Goal: Find contact information: Find contact information

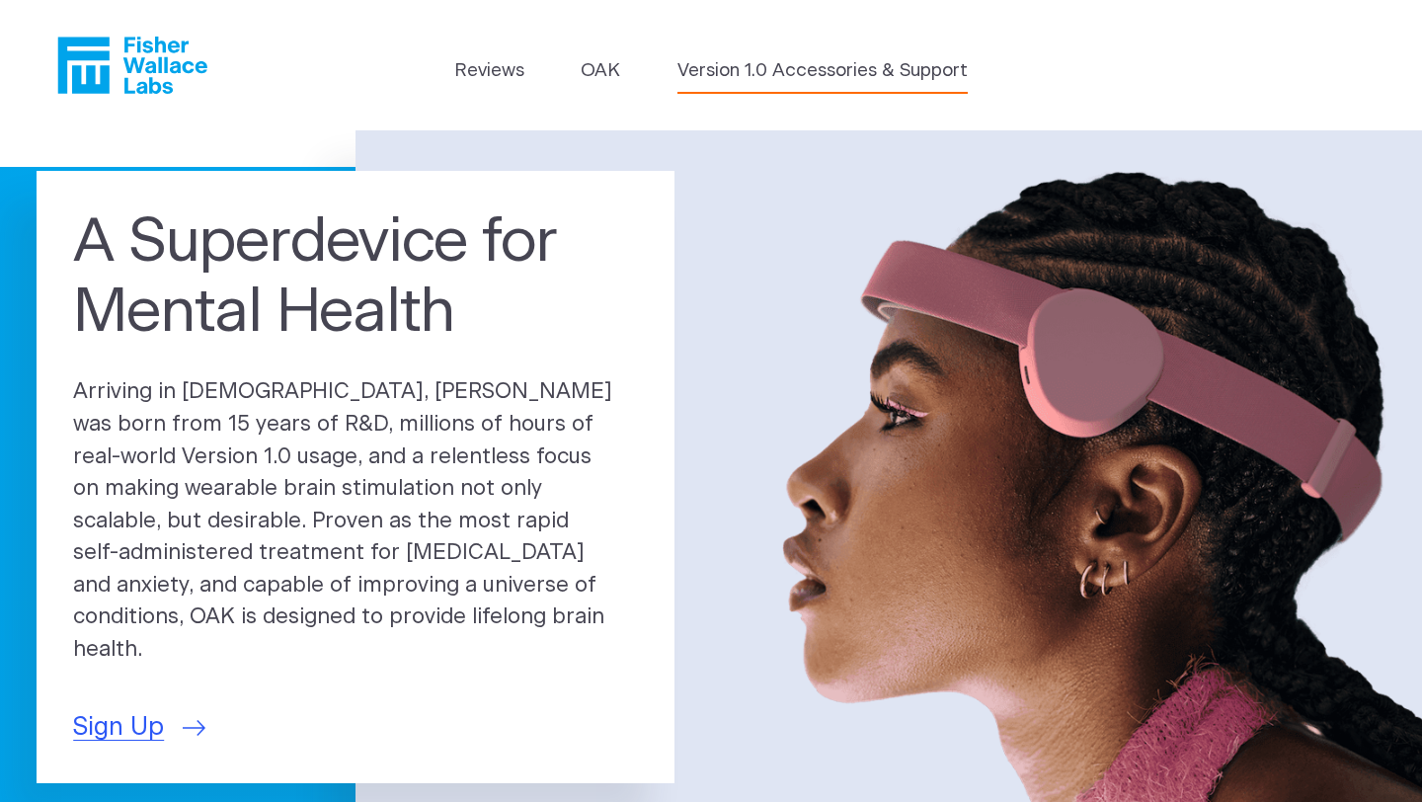
click at [754, 71] on link "Version 1.0 Accessories & Support" at bounding box center [822, 71] width 290 height 28
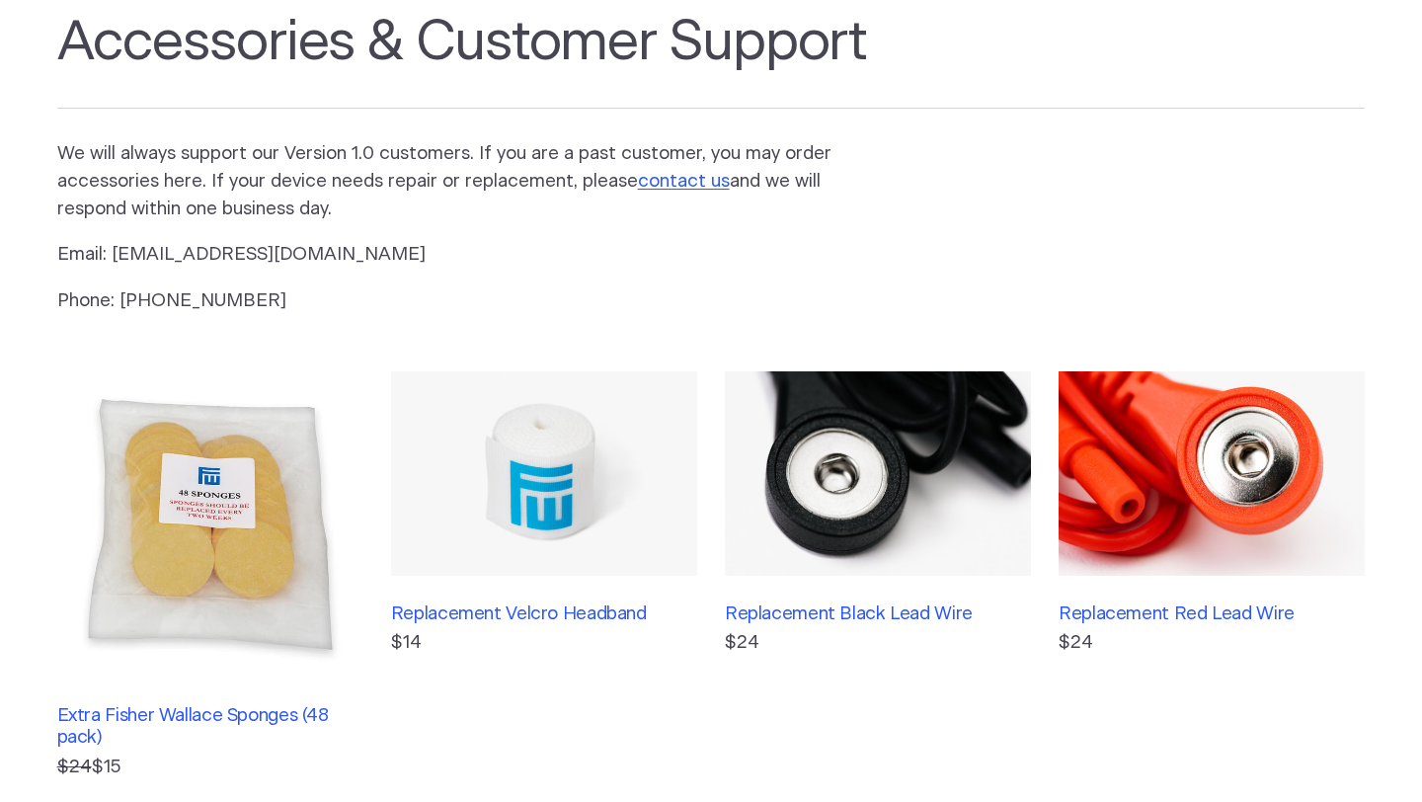
scroll to position [140, 0]
click at [657, 181] on link "contact us" at bounding box center [684, 180] width 92 height 19
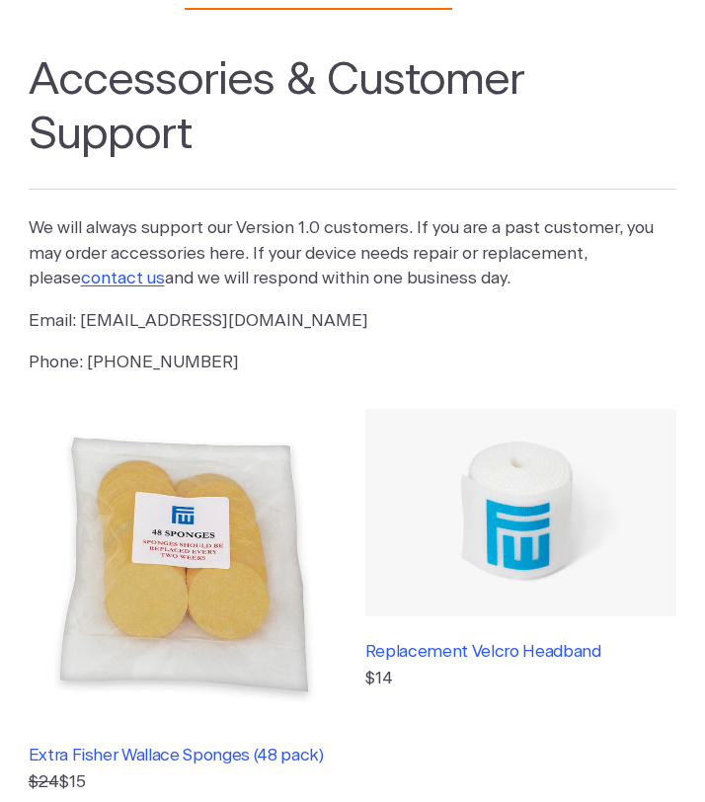
click at [559, 157] on h1 "Accessories & Customer Support" at bounding box center [353, 121] width 649 height 135
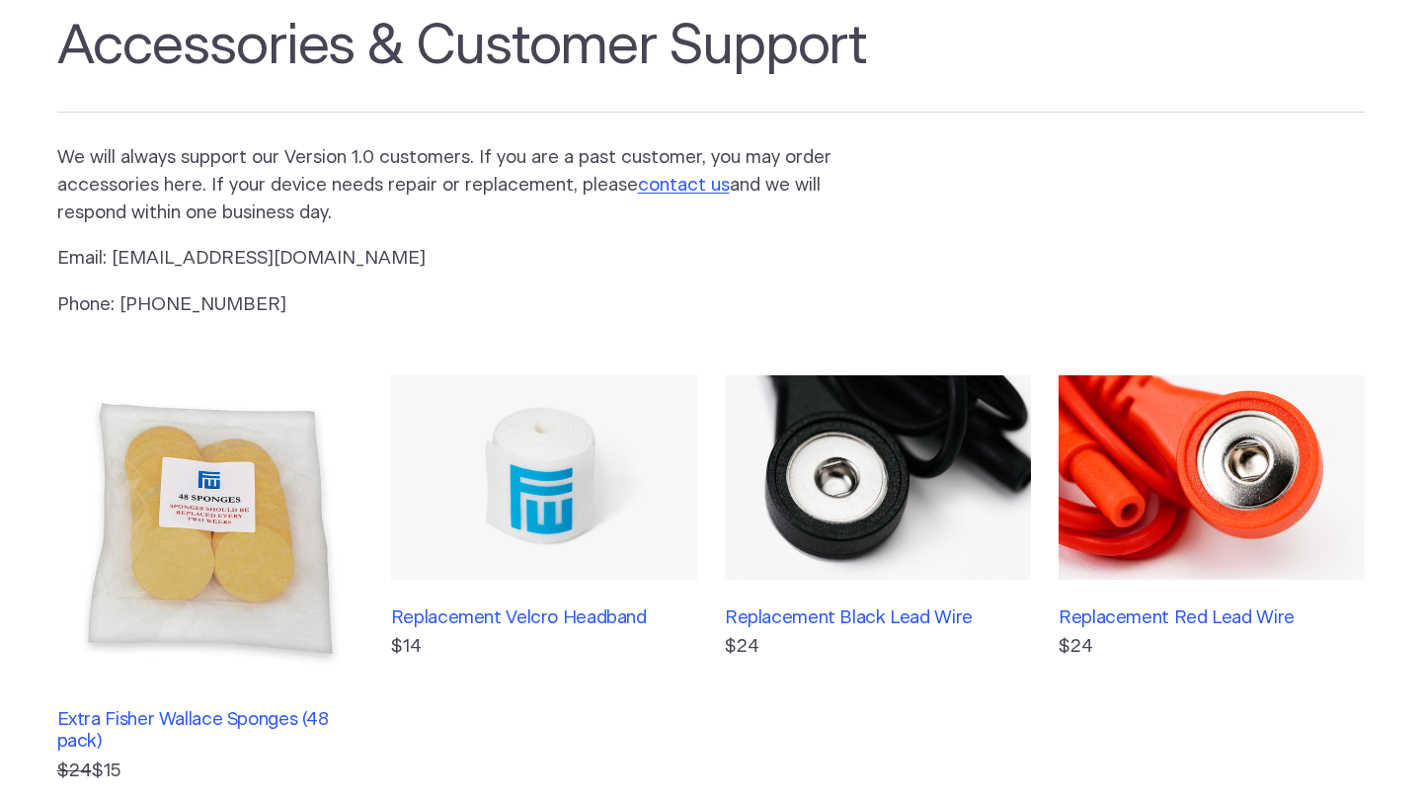
scroll to position [133, 0]
